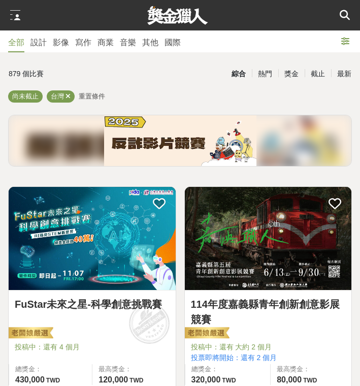
click at [347, 14] on icon at bounding box center [345, 15] width 10 height 10
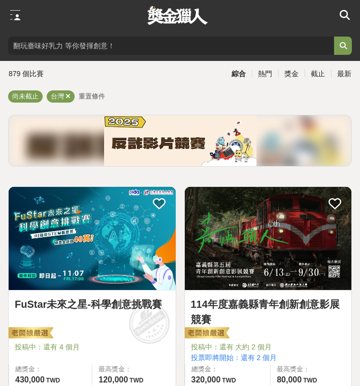
click at [83, 50] on input "search" at bounding box center [171, 46] width 326 height 18
type input "英國"
click at [343, 46] on button "submit" at bounding box center [343, 46] width 18 height 18
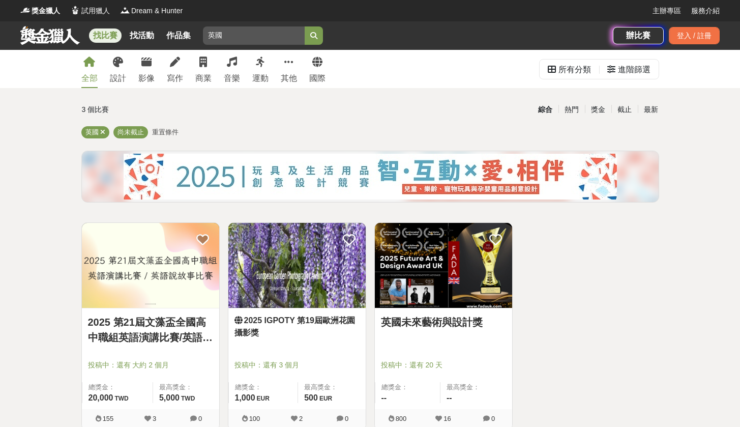
scroll to position [195, 0]
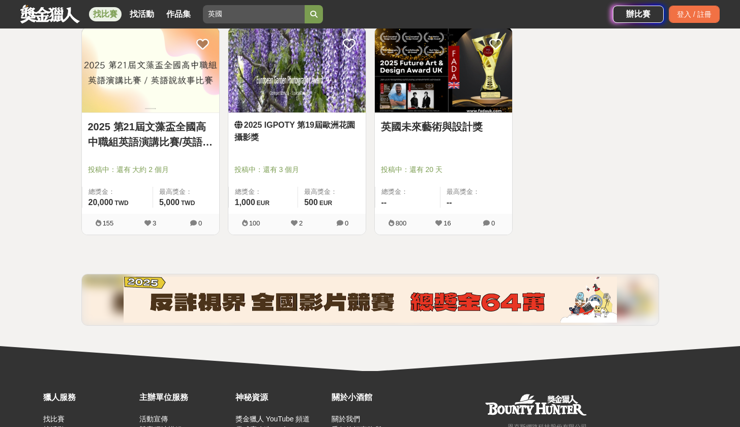
click at [360, 123] on link "英國未來藝術與設計獎" at bounding box center [443, 126] width 125 height 15
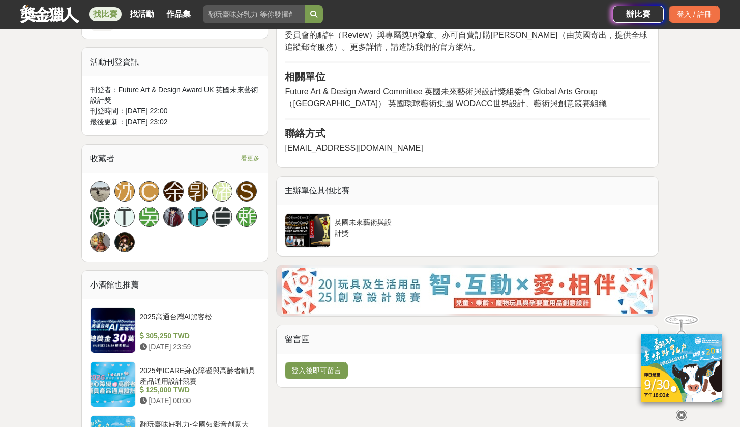
scroll to position [858, 0]
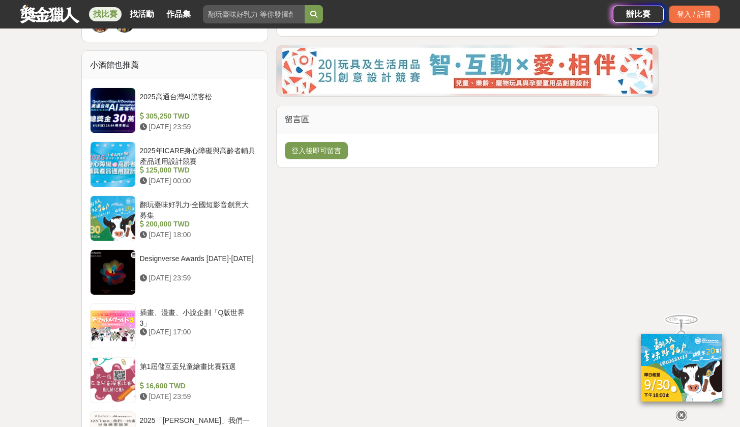
drag, startPoint x: 312, startPoint y: 148, endPoint x: 333, endPoint y: 225, distance: 79.1
click at [333, 225] on div "活動簡介 英國未來藝術＆設計獎（FADA）是一項結合高度專業性、公平性與國際視野的線上競賽與獎項。由擁有豐富國際活動籌辦經驗的[DEMOGRAPHIC_DAT…" at bounding box center [467, 83] width 390 height 1319
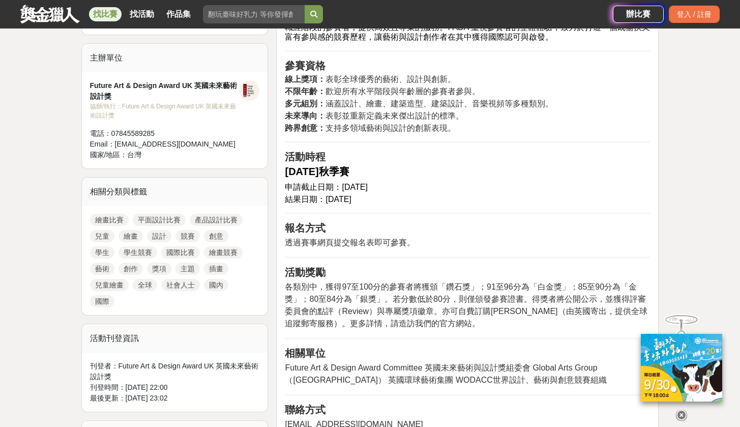
scroll to position [0, 0]
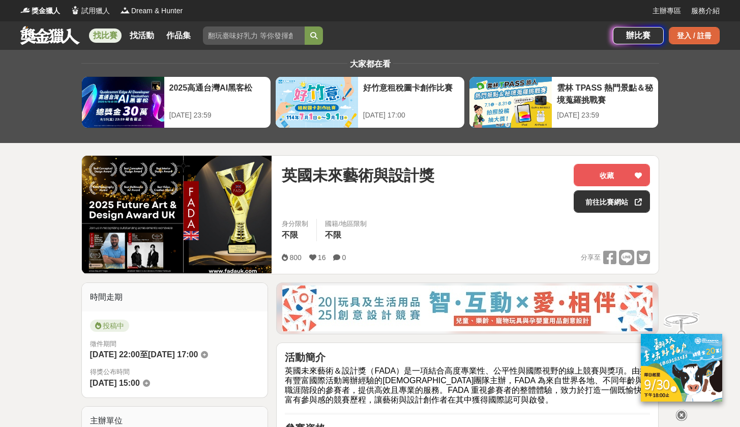
click at [360, 38] on div "登入 / 註冊" at bounding box center [694, 35] width 51 height 17
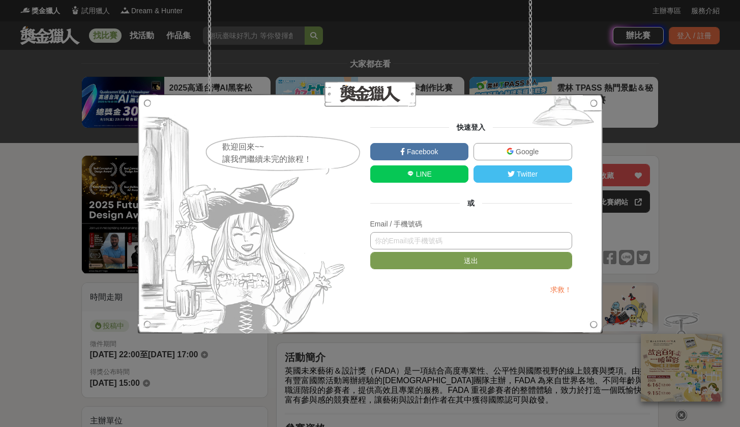
click at [360, 243] on input "text" at bounding box center [471, 240] width 202 height 17
click at [360, 242] on input "text" at bounding box center [471, 240] width 202 height 17
type input "ㄕ"
type input "g"
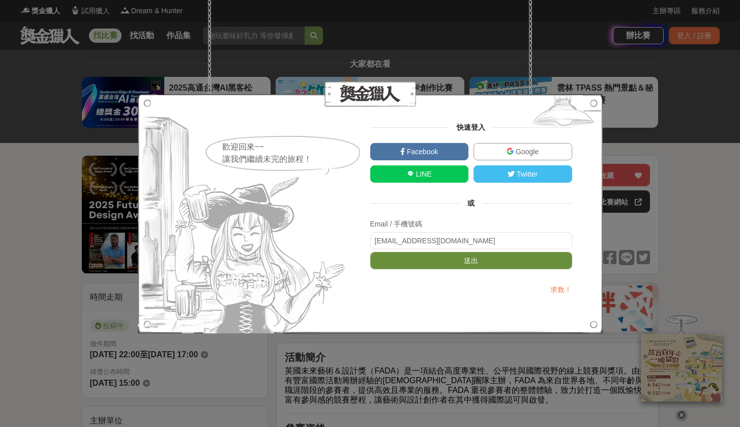
type input "[EMAIL_ADDRESS][DOMAIN_NAME]"
click at [360, 265] on button "送出" at bounding box center [471, 260] width 202 height 17
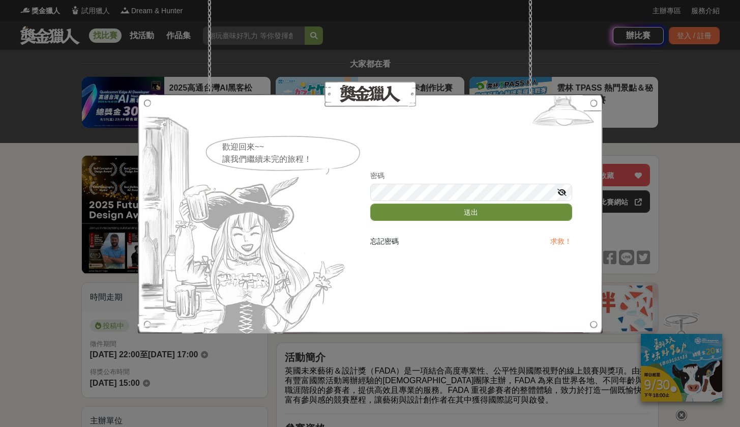
click at [360, 212] on button "送出" at bounding box center [471, 211] width 202 height 17
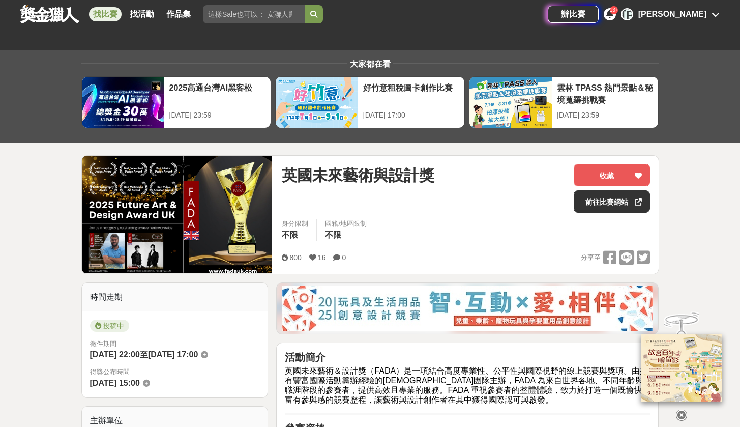
scroll to position [91, 0]
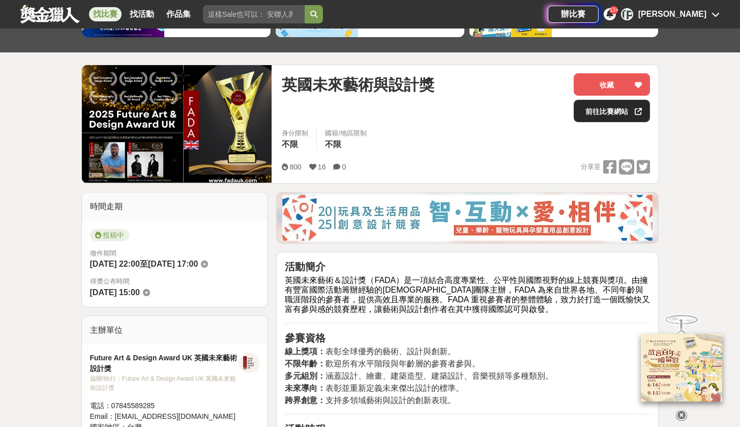
click at [360, 113] on link "前往比賽網站" at bounding box center [612, 111] width 76 height 22
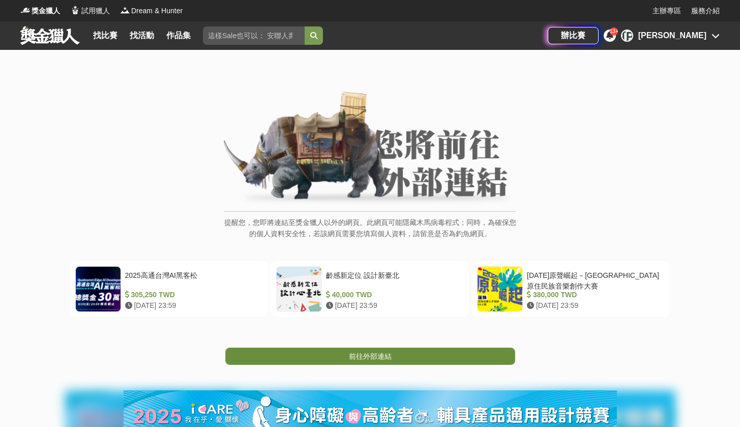
click at [376, 358] on span "前往外部連結" at bounding box center [370, 356] width 43 height 8
